Goal: Navigation & Orientation: Understand site structure

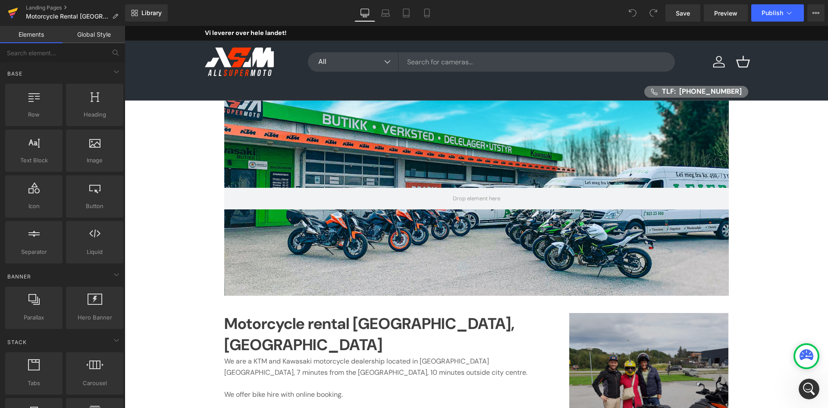
click at [11, 15] on icon at bounding box center [12, 14] width 6 height 4
